Goal: Browse casually: Explore the website without a specific task or goal

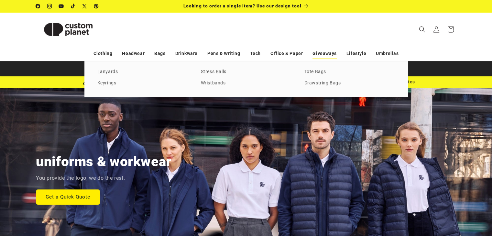
click at [317, 57] on link "Giveaways" at bounding box center [325, 53] width 24 height 11
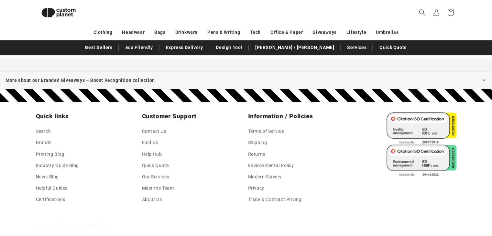
scroll to position [1417, 0]
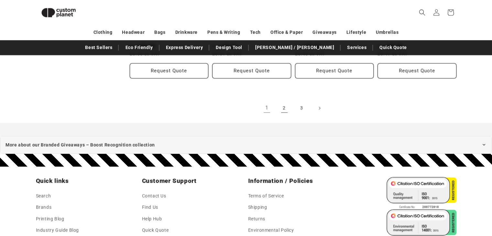
click at [282, 110] on link "2" at bounding box center [284, 108] width 14 height 14
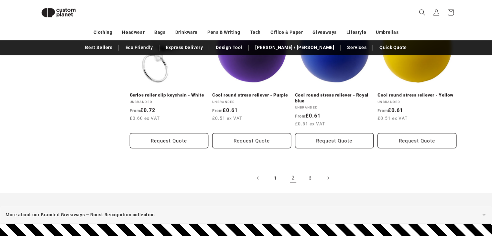
scroll to position [1383, 0]
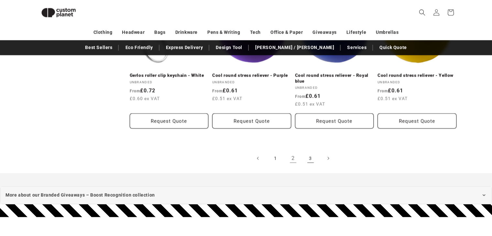
click at [306, 152] on link "3" at bounding box center [311, 159] width 14 height 14
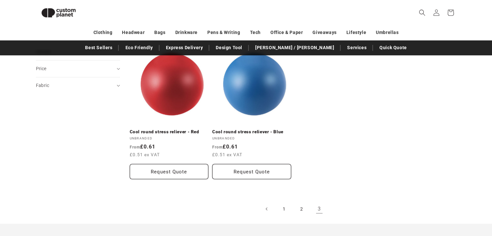
scroll to position [251, 0]
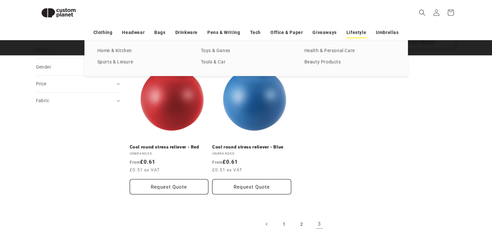
click at [365, 32] on link "Lifestyle" at bounding box center [357, 32] width 20 height 11
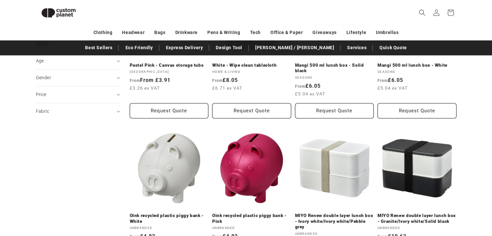
scroll to position [412, 0]
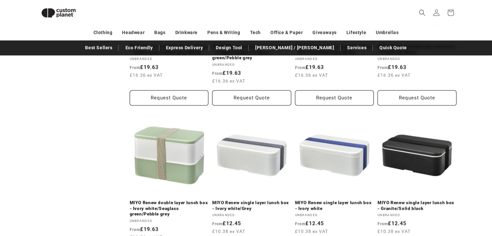
click at [480, 104] on div "**********" at bounding box center [246, 48] width 492 height 1434
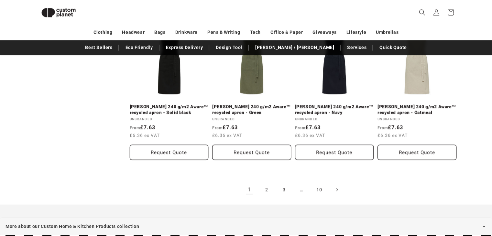
scroll to position [1448, 0]
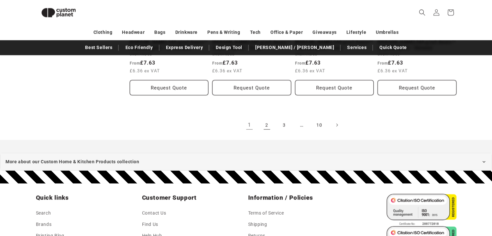
click at [268, 119] on link "2" at bounding box center [267, 125] width 14 height 14
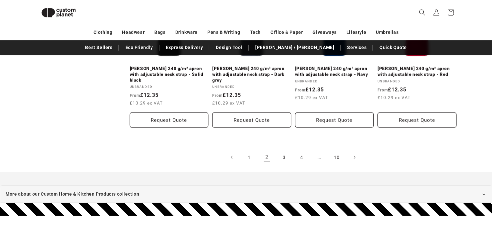
scroll to position [1416, 0]
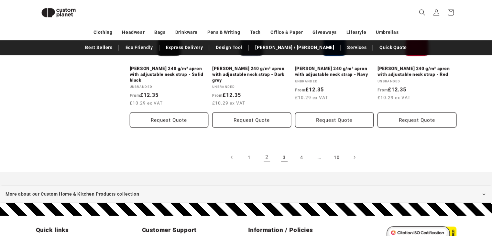
click at [285, 151] on link "3" at bounding box center [284, 158] width 14 height 14
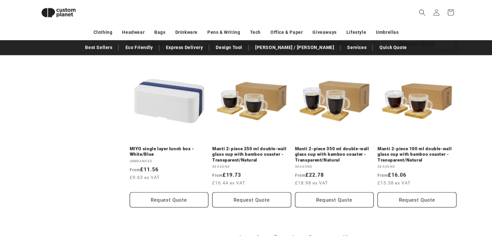
scroll to position [1416, 0]
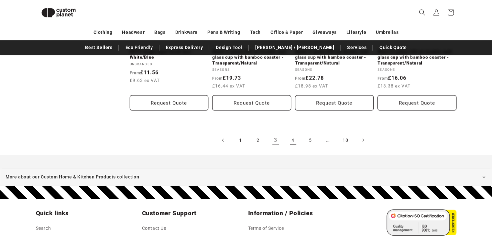
click at [297, 144] on link "4" at bounding box center [293, 140] width 14 height 14
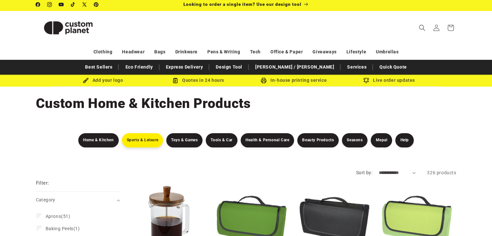
scroll to position [32, 0]
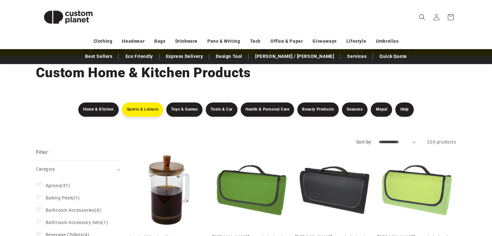
click at [126, 113] on link "Sports & Leisure" at bounding box center [142, 110] width 41 height 14
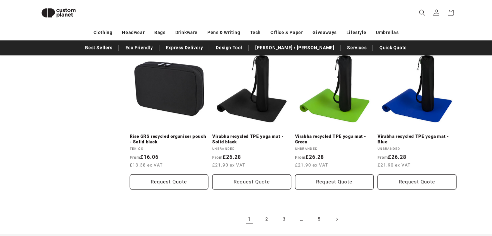
scroll to position [671, 0]
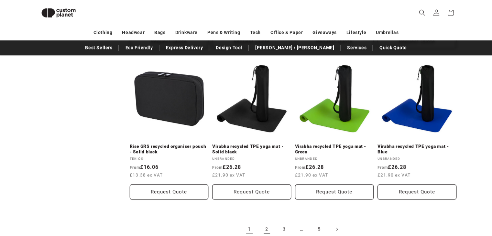
click at [264, 223] on link "2" at bounding box center [267, 229] width 14 height 14
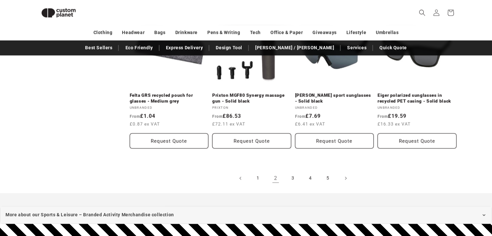
scroll to position [736, 0]
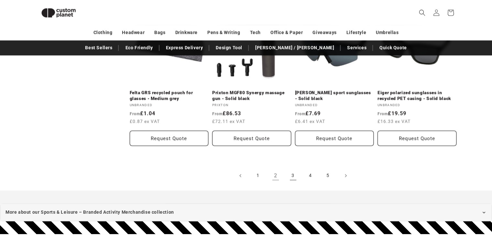
click at [289, 170] on link "3" at bounding box center [293, 176] width 14 height 14
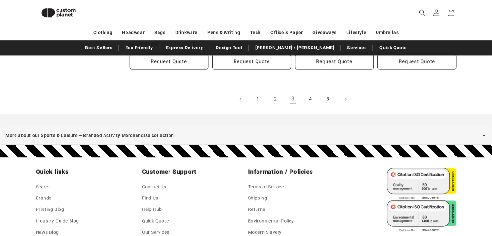
scroll to position [768, 0]
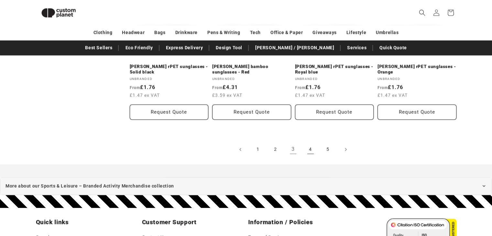
click at [311, 156] on link "4" at bounding box center [311, 149] width 14 height 14
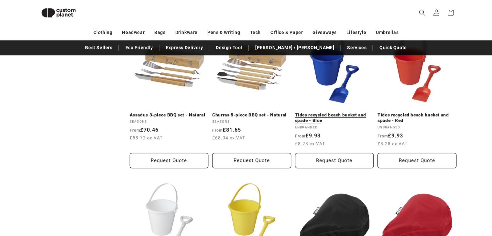
scroll to position [574, 0]
